Goal: Participate in discussion: Engage in conversation with other users on a specific topic

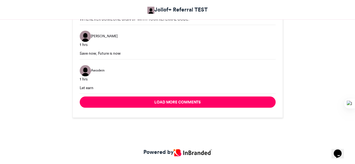
scroll to position [1355, 0]
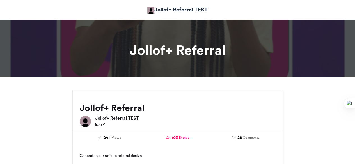
click at [178, 136] on link "103 Entries" at bounding box center [178, 138] width 60 height 6
click at [250, 138] on span "Comments" at bounding box center [251, 137] width 17 height 5
click at [178, 137] on span "103" at bounding box center [174, 138] width 6 height 6
click at [112, 138] on span "Views" at bounding box center [116, 137] width 9 height 5
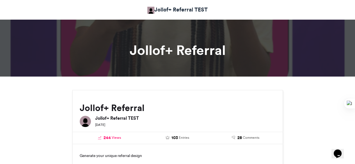
click at [112, 138] on span "Views" at bounding box center [116, 137] width 9 height 5
